Goal: Information Seeking & Learning: Learn about a topic

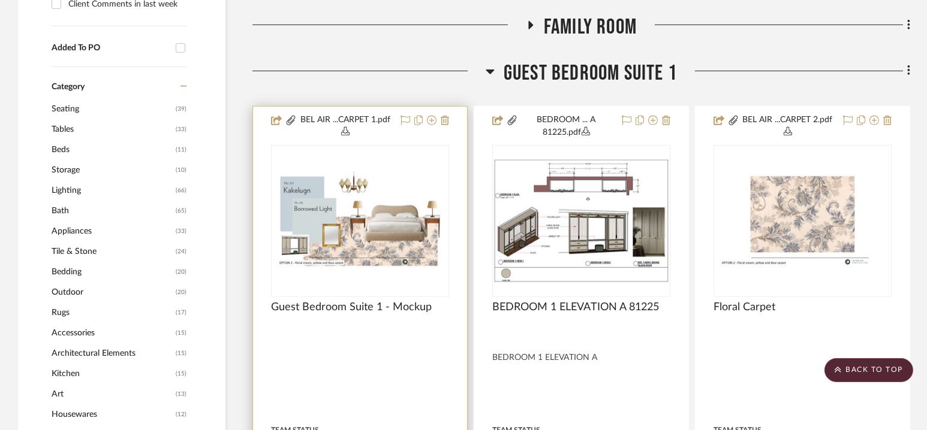
scroll to position [952, 0]
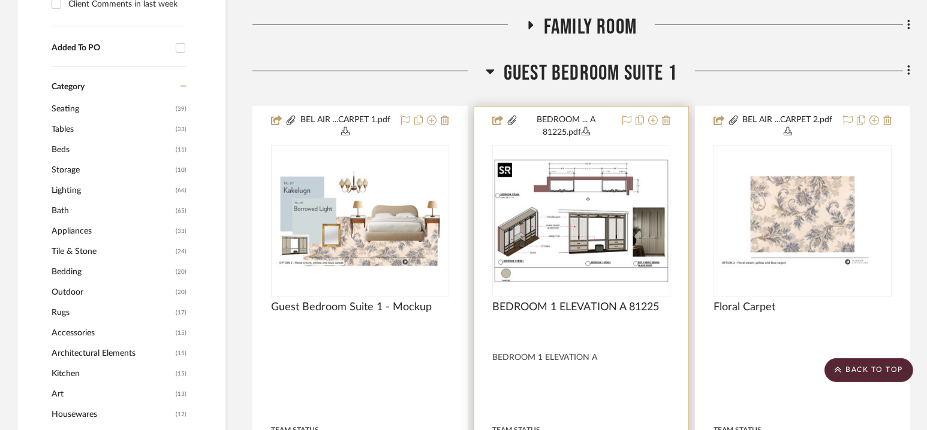
click at [585, 237] on img "0" at bounding box center [581, 221] width 176 height 124
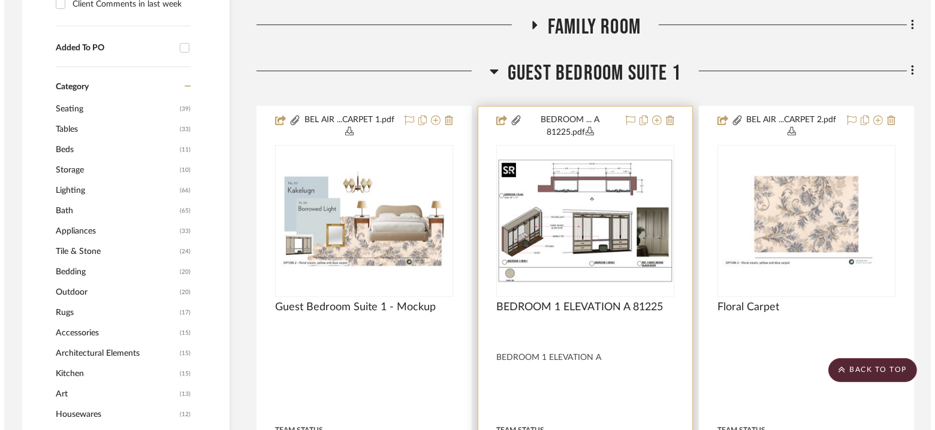
scroll to position [0, 0]
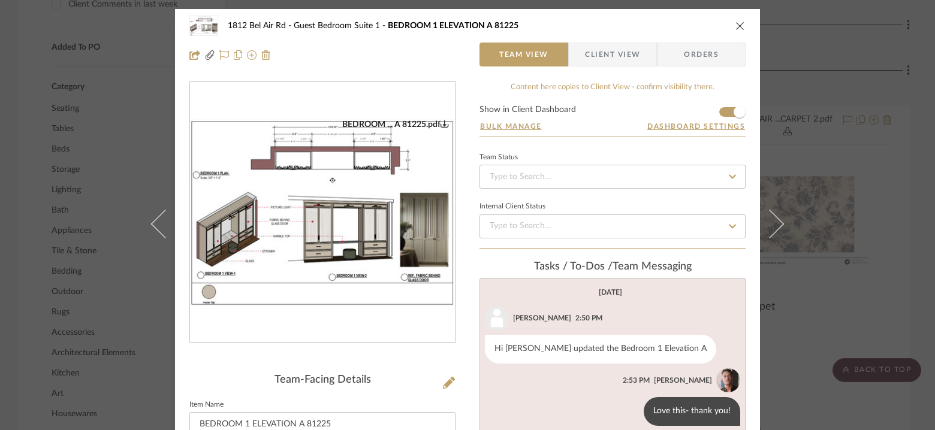
click at [359, 205] on img "0" at bounding box center [322, 212] width 265 height 187
click at [737, 20] on div "[STREET_ADDRESS]" at bounding box center [467, 26] width 556 height 24
click at [736, 24] on icon "close" at bounding box center [741, 26] width 10 height 10
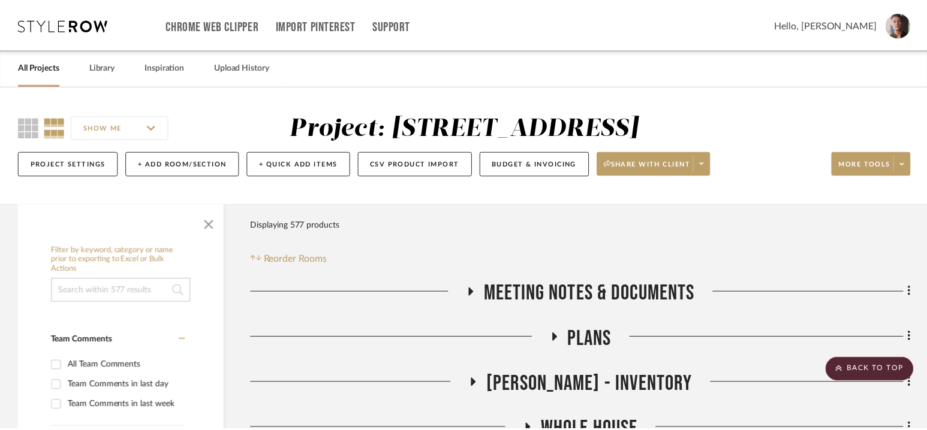
scroll to position [952, 0]
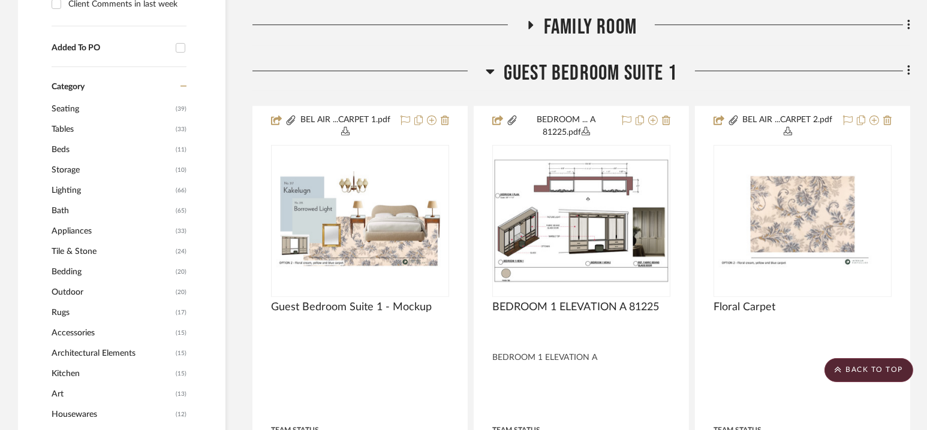
click at [586, 68] on span "Guest Bedroom Suite 1" at bounding box center [590, 74] width 173 height 26
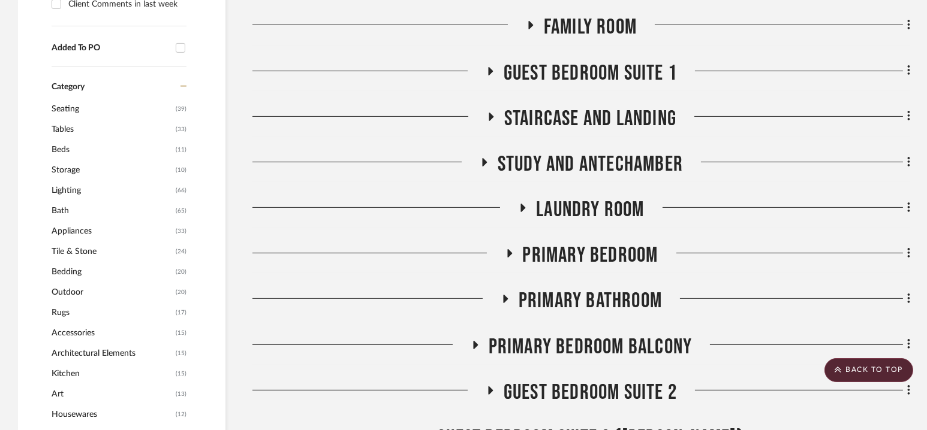
click at [586, 68] on span "Guest Bedroom Suite 1" at bounding box center [590, 74] width 173 height 26
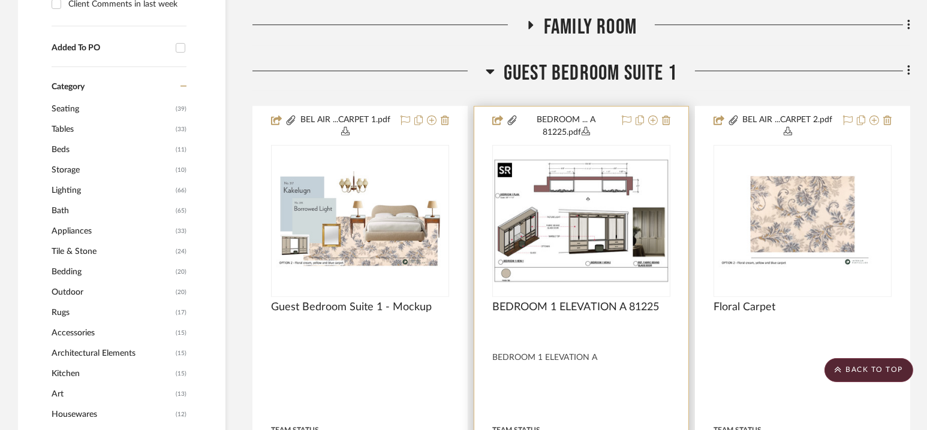
click at [583, 211] on img "0" at bounding box center [581, 221] width 176 height 124
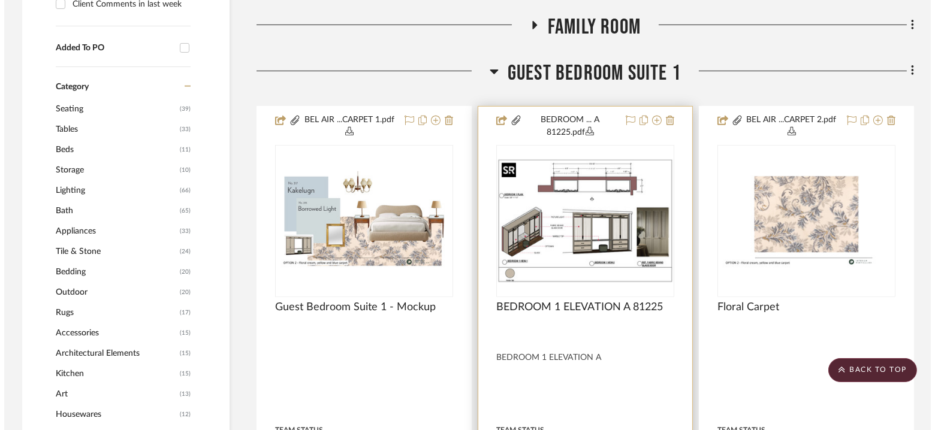
scroll to position [0, 0]
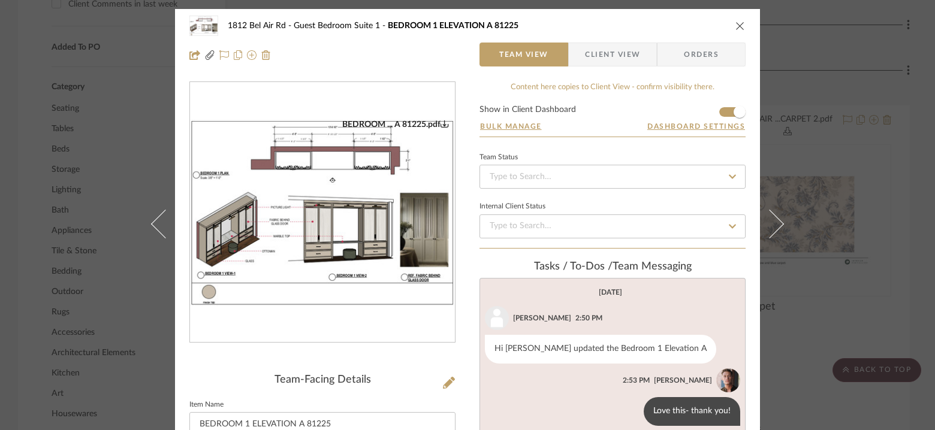
click at [330, 204] on img "0" at bounding box center [322, 212] width 265 height 187
click at [736, 25] on icon "close" at bounding box center [741, 26] width 10 height 10
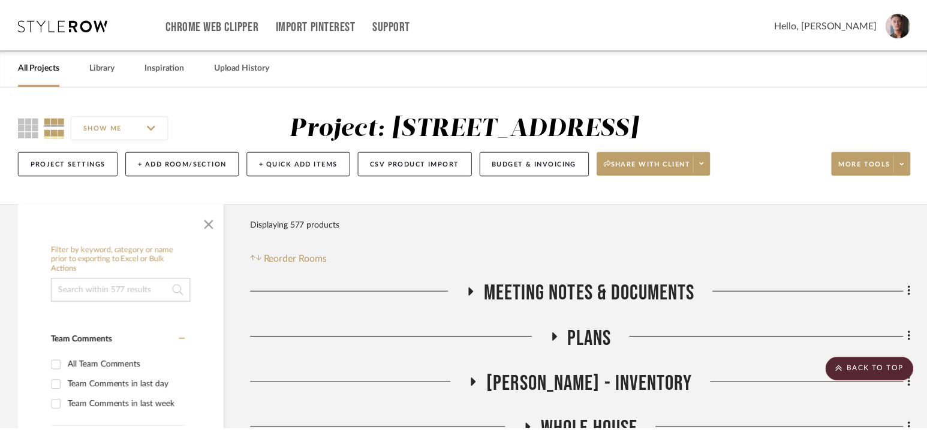
scroll to position [952, 0]
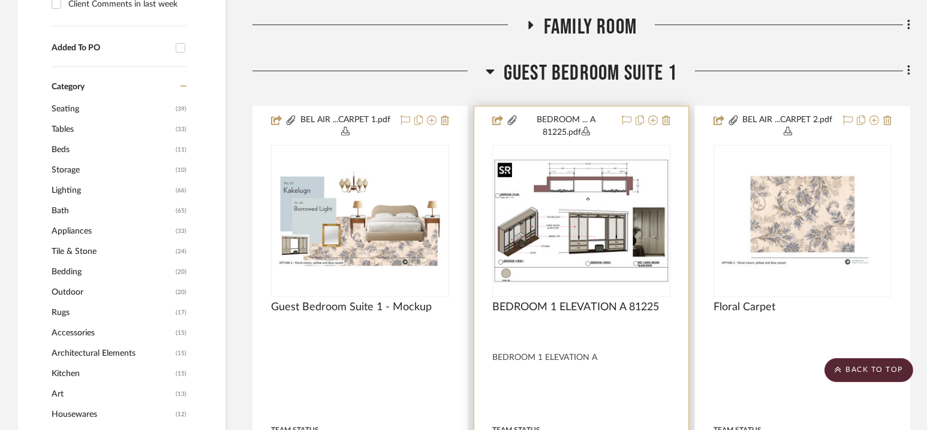
click at [579, 202] on img "0" at bounding box center [581, 221] width 176 height 124
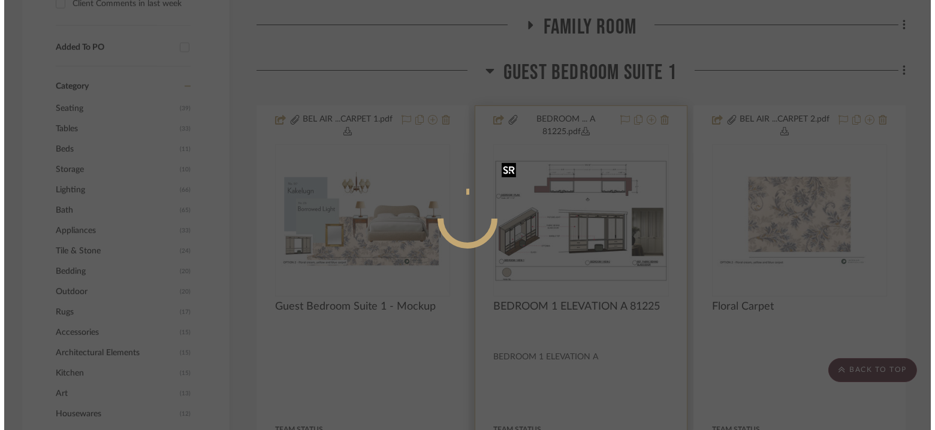
scroll to position [0, 0]
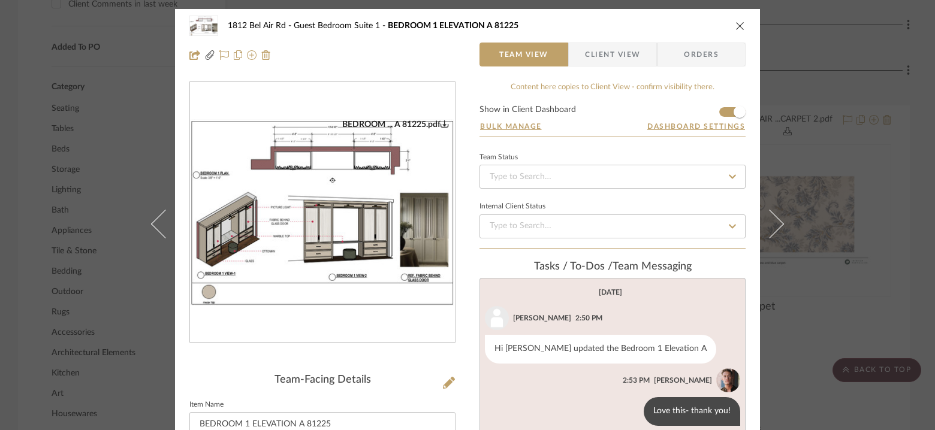
click at [328, 226] on img "0" at bounding box center [322, 212] width 265 height 187
click at [828, 80] on div "[STREET_ADDRESS] Guest Bedroom Suite 1 BEDROOM 1 ELEVATION A 81225 Team View Cl…" at bounding box center [467, 215] width 935 height 430
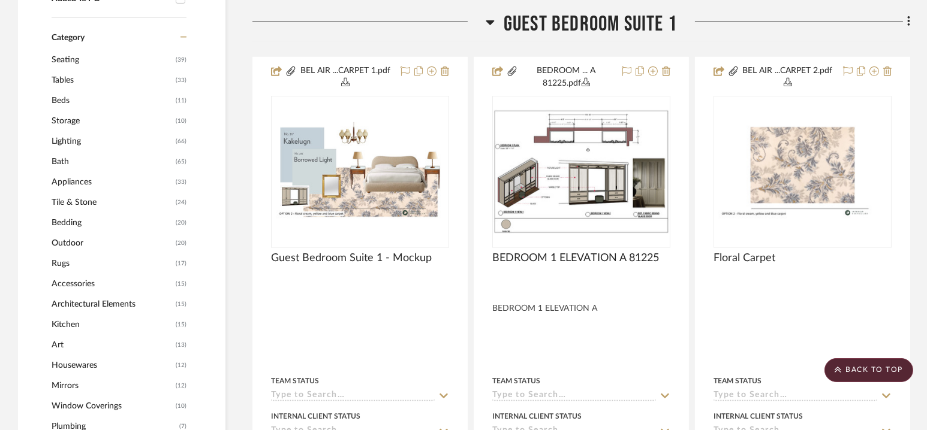
scroll to position [997, 0]
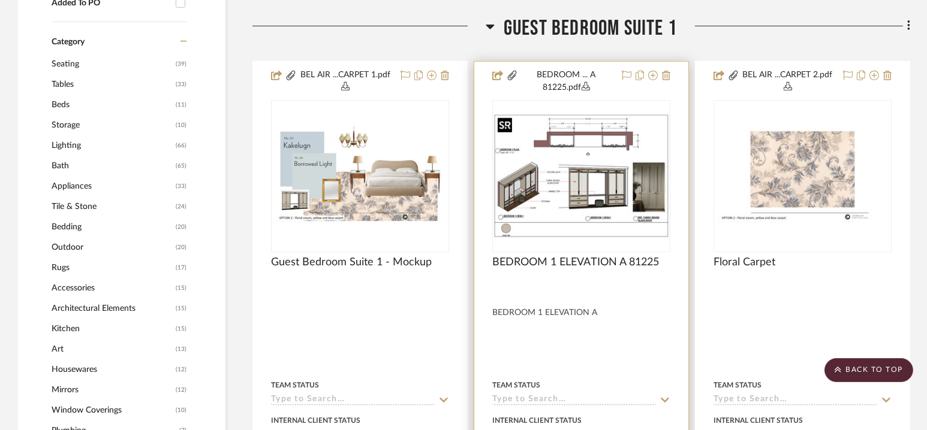
click at [574, 168] on img "0" at bounding box center [581, 176] width 176 height 124
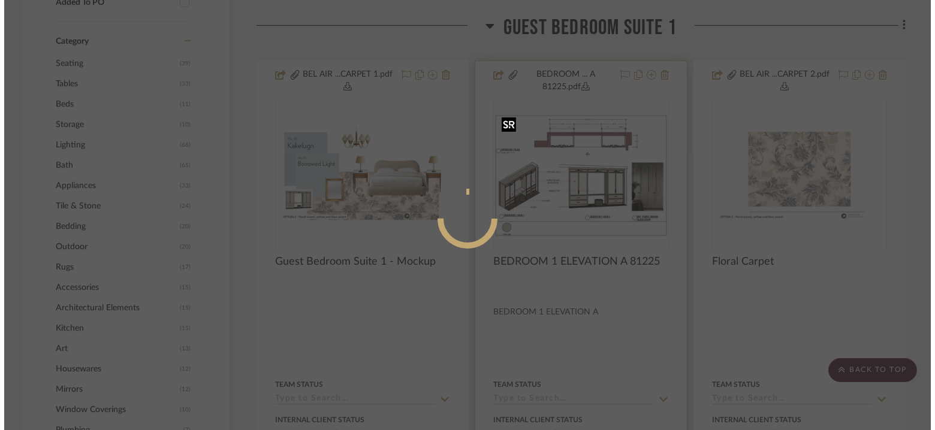
scroll to position [0, 0]
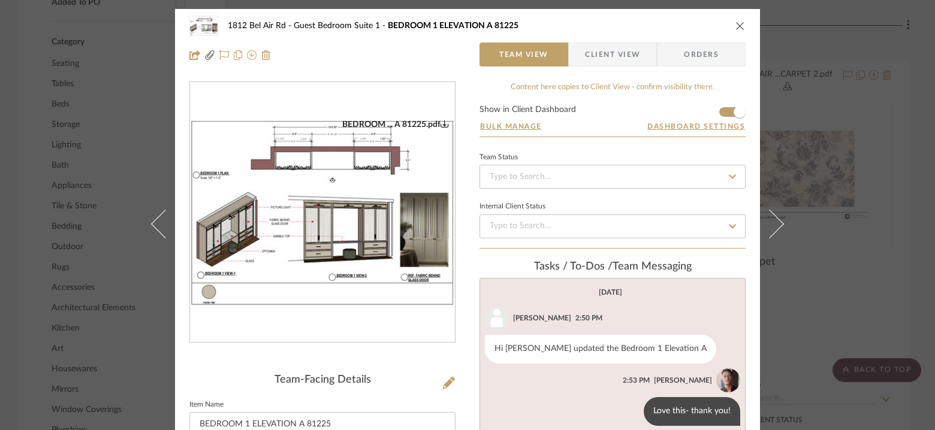
click at [324, 195] on img "0" at bounding box center [322, 212] width 265 height 187
click at [736, 26] on icon "close" at bounding box center [741, 26] width 10 height 10
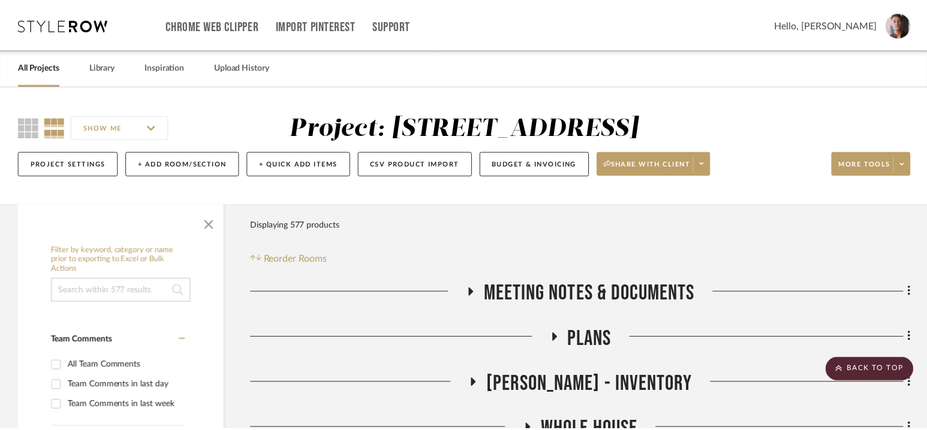
scroll to position [997, 0]
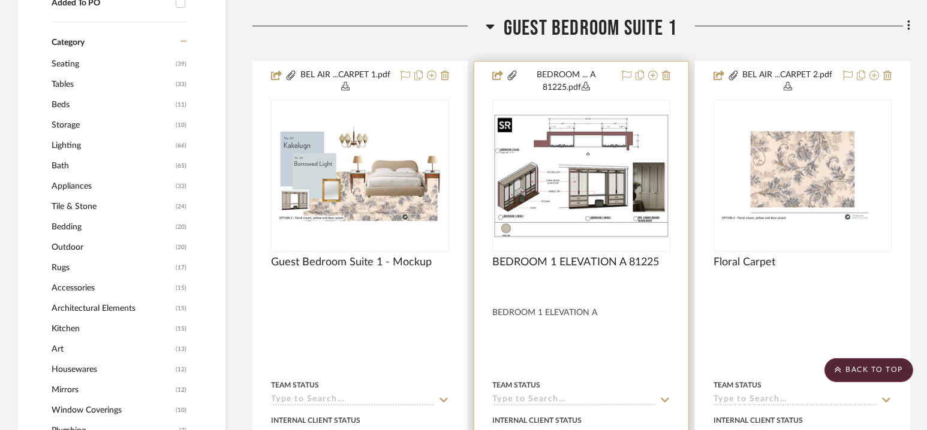
click at [589, 171] on img "0" at bounding box center [581, 176] width 176 height 124
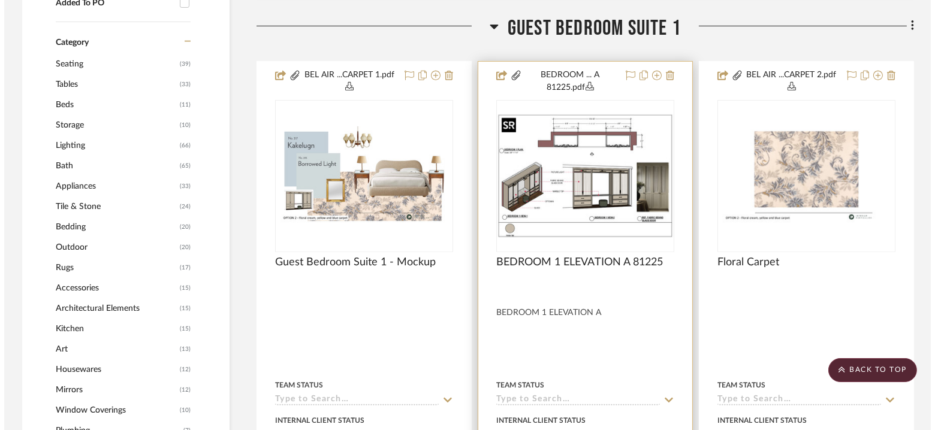
scroll to position [0, 0]
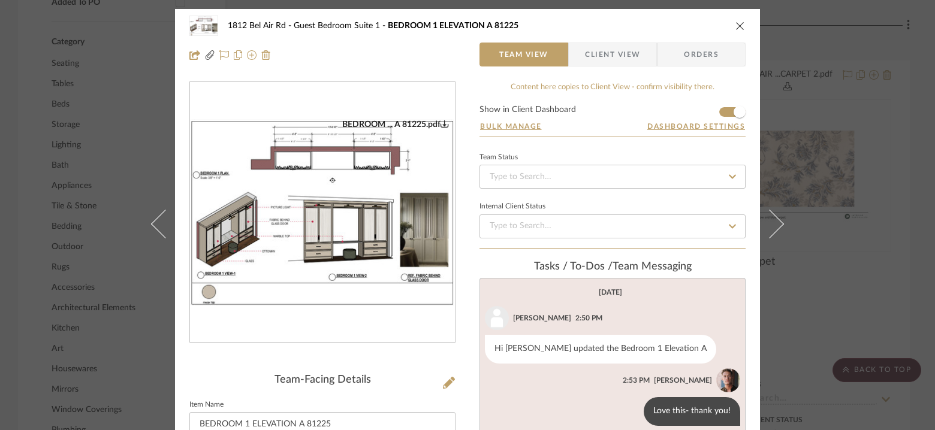
click at [346, 203] on img "0" at bounding box center [322, 212] width 265 height 187
click at [828, 145] on div "[STREET_ADDRESS] Guest Bedroom Suite 1 BEDROOM 1 ELEVATION A 81225 Team View Cl…" at bounding box center [467, 215] width 935 height 430
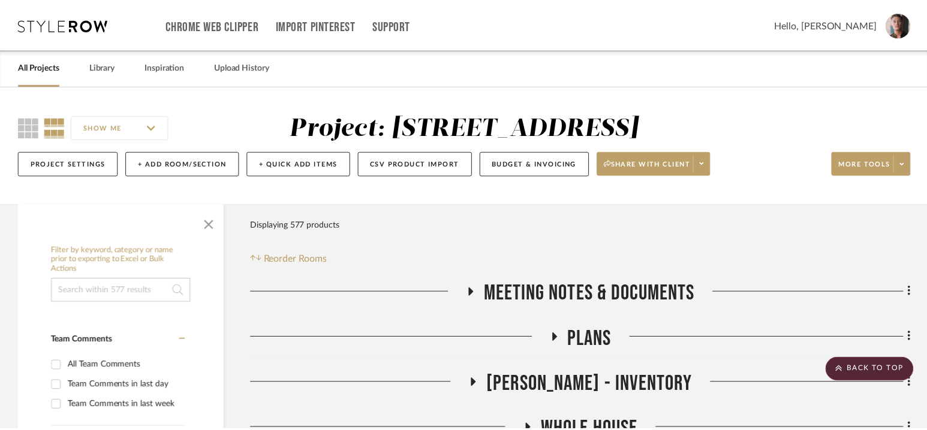
scroll to position [997, 0]
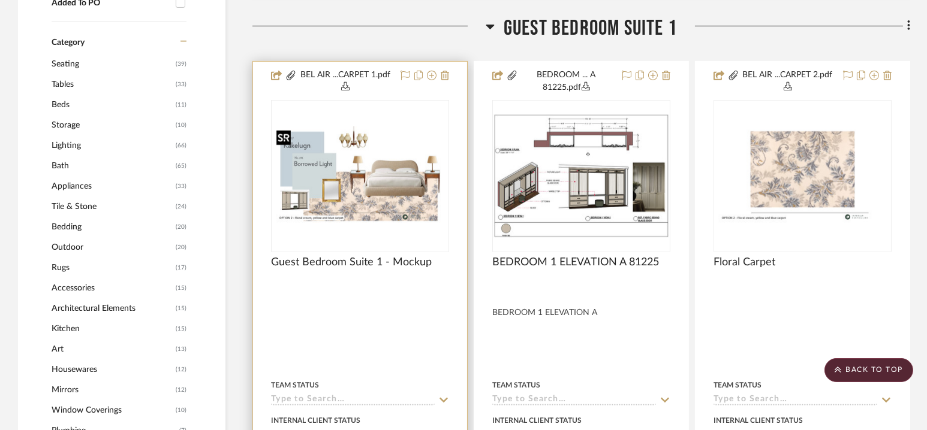
click at [0, 0] on img at bounding box center [0, 0] width 0 height 0
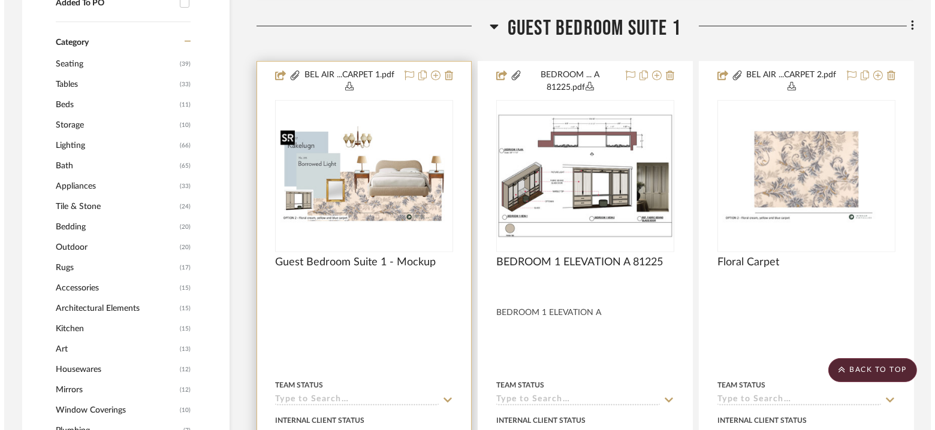
scroll to position [0, 0]
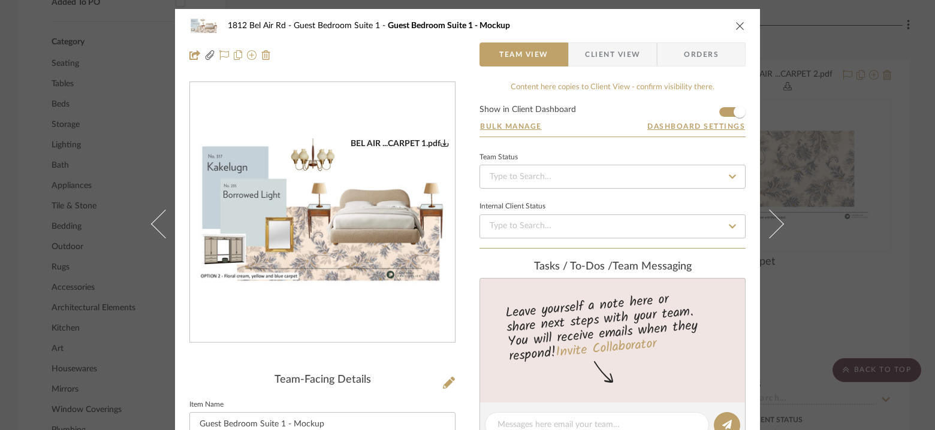
click at [369, 170] on img "0" at bounding box center [322, 212] width 265 height 149
click at [736, 18] on div "[GEOGRAPHIC_DATA] Guest Bedroom Suite 1 Guest Bedroom Suite 1 - Mockup" at bounding box center [467, 26] width 556 height 24
click at [736, 23] on icon "close" at bounding box center [741, 26] width 10 height 10
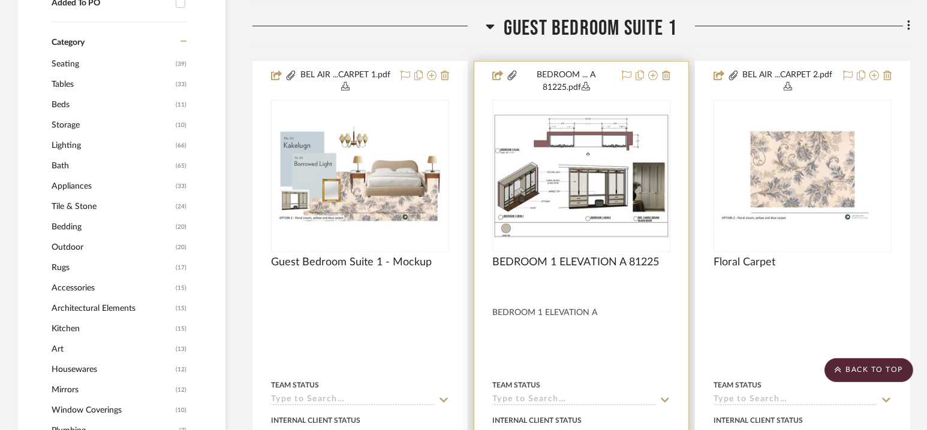
scroll to position [946, 0]
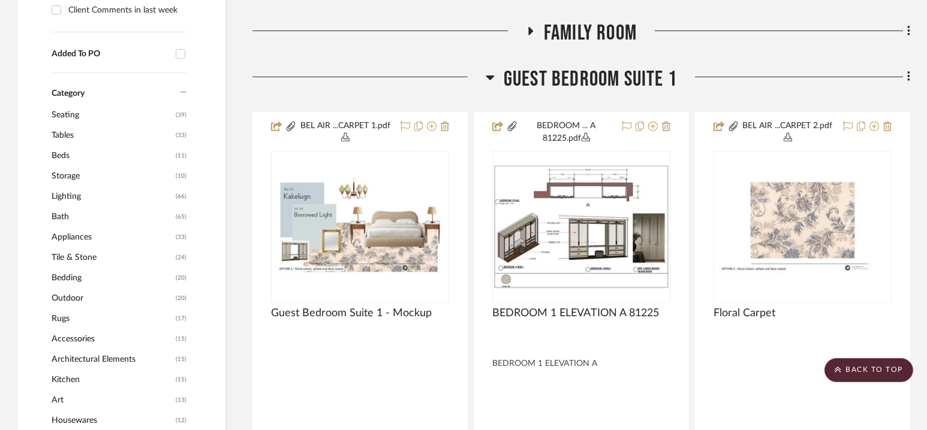
click at [586, 77] on span "Guest Bedroom Suite 1" at bounding box center [590, 80] width 173 height 26
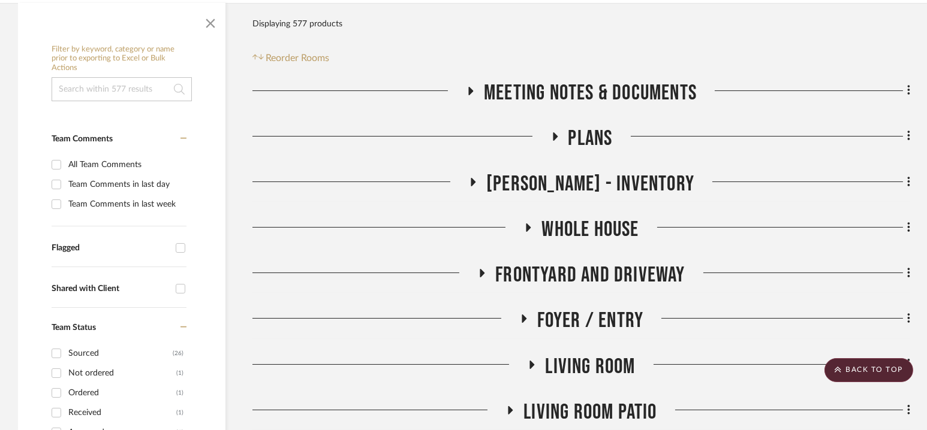
scroll to position [0, 0]
